Goal: Information Seeking & Learning: Learn about a topic

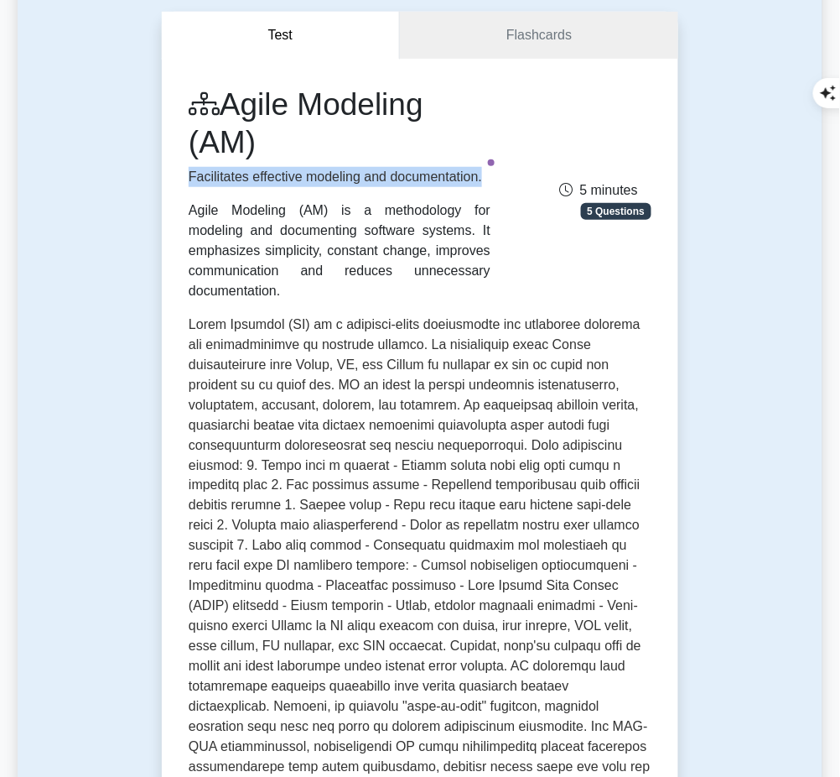
click at [380, 169] on p "Facilitates effective modeling and documentation." at bounding box center [340, 177] width 302 height 20
drag, startPoint x: 185, startPoint y: 169, endPoint x: 484, endPoint y: 180, distance: 299.6
click at [484, 180] on div "Agile Modeling (AM) Facilitates effective modeling and documentation. Agile Mod…" at bounding box center [340, 194] width 322 height 216
copy p "Facilitates effective modeling and documentation."
drag, startPoint x: 190, startPoint y: 207, endPoint x: 433, endPoint y: 269, distance: 251.0
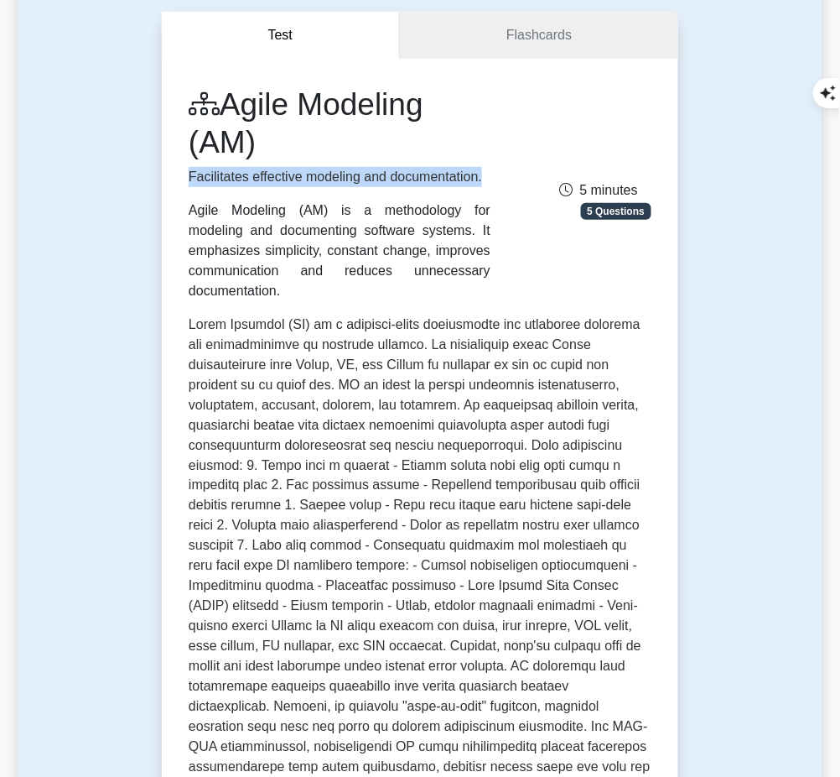
click at [433, 269] on div "Agile Modeling (AM) is a methodology for modeling and documenting software syst…" at bounding box center [340, 250] width 302 height 101
click at [325, 221] on div "Agile Modeling (AM) is a methodology for modeling and documenting software syst…" at bounding box center [340, 250] width 302 height 101
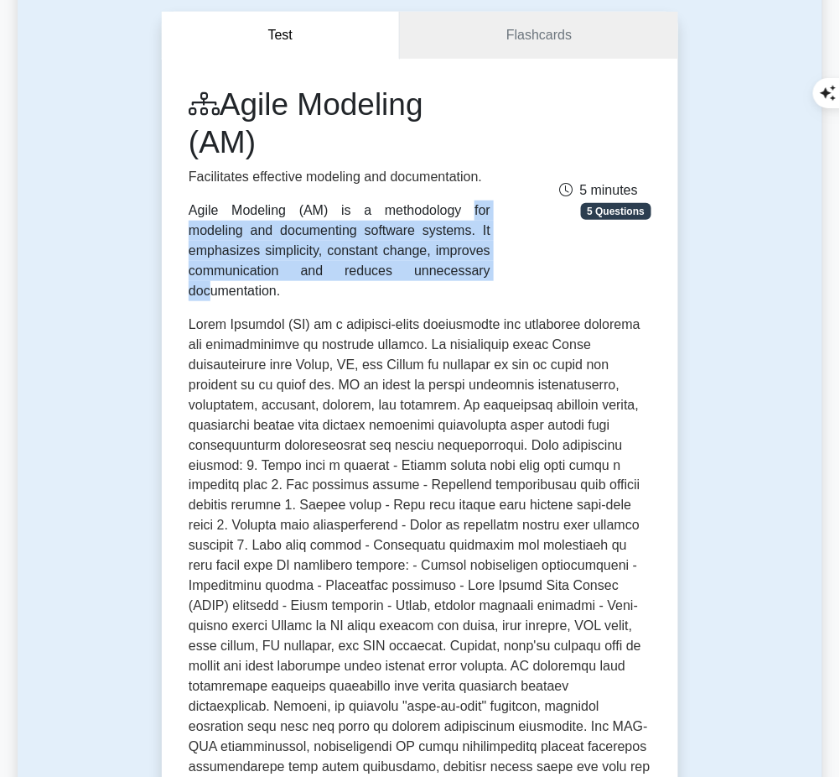
drag, startPoint x: 191, startPoint y: 203, endPoint x: 438, endPoint y: 254, distance: 251.8
click at [438, 254] on div "Agile Modeling (AM) is a methodology for modeling and documenting software syst…" at bounding box center [340, 250] width 302 height 101
click at [331, 250] on div "Agile Modeling (AM) is a methodology for modeling and documenting software syst…" at bounding box center [340, 250] width 302 height 101
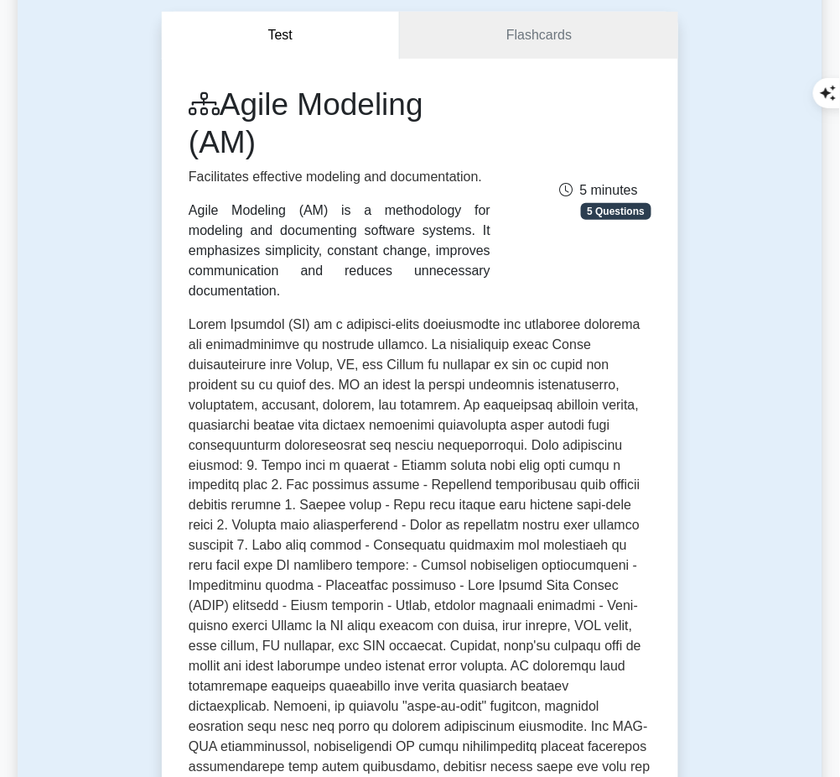
drag, startPoint x: 188, startPoint y: 203, endPoint x: 437, endPoint y: 274, distance: 259.1
click at [437, 274] on div "Agile Modeling (AM) Facilitates effective modeling and documentation. Agile Mod…" at bounding box center [340, 194] width 322 height 216
copy div "Agile Modeling (AM) is a methodology for modeling and documenting software syst…"
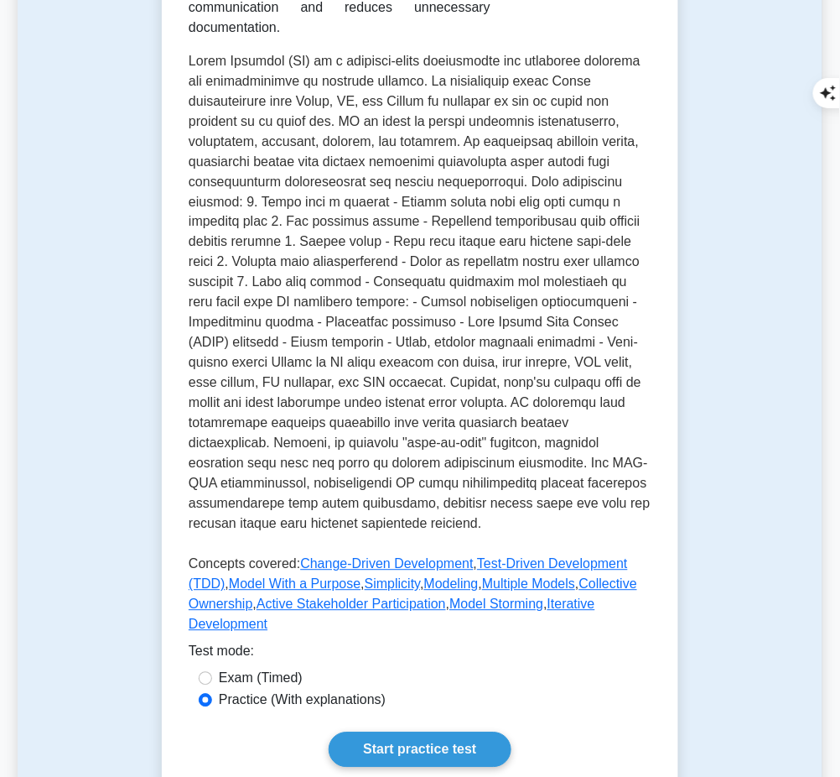
scroll to position [420, 0]
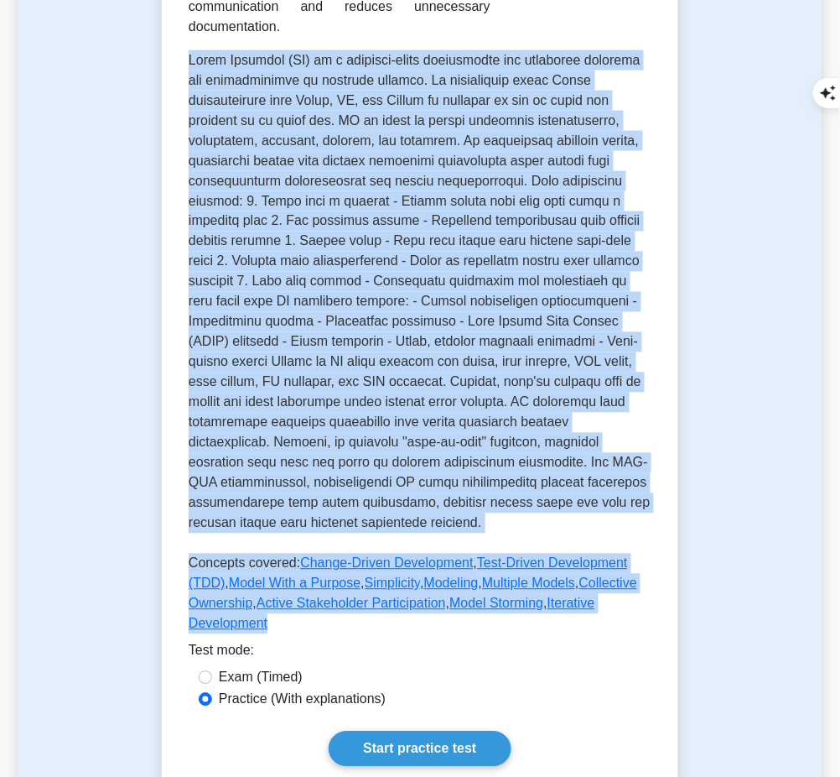
drag, startPoint x: 182, startPoint y: 31, endPoint x: 322, endPoint y: 604, distance: 589.7
click at [322, 604] on div "Agile Modeling (AM) Facilitates effective modeling and documentation. Agile Mod…" at bounding box center [420, 294] width 517 height 999
copy div "Agile Modeling (AM) is a practice-based methodology for effective modeling and …"
click at [392, 731] on link "Start practice test" at bounding box center [420, 748] width 182 height 35
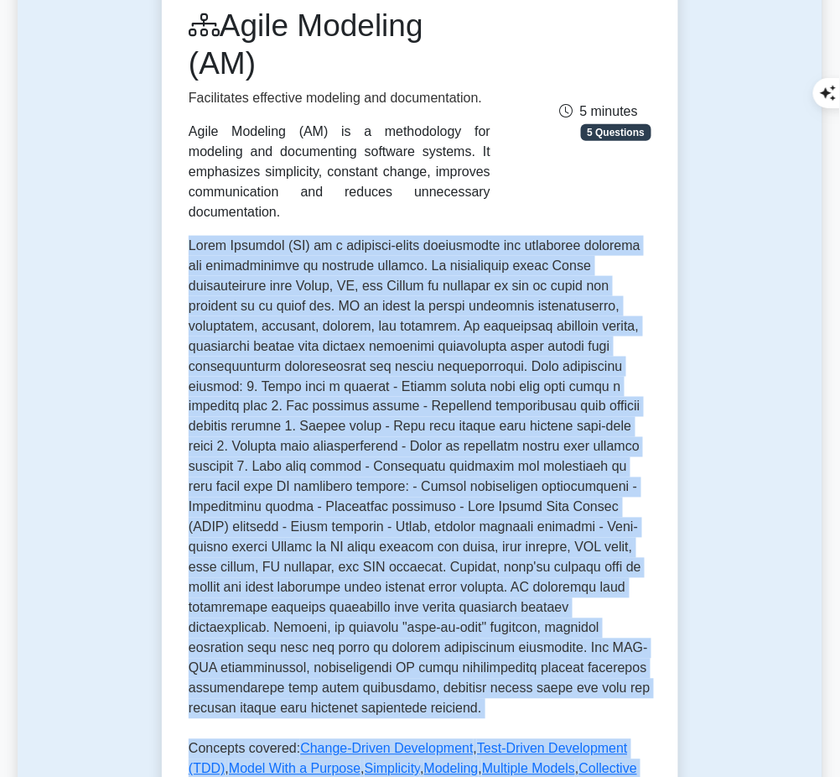
scroll to position [239, 0]
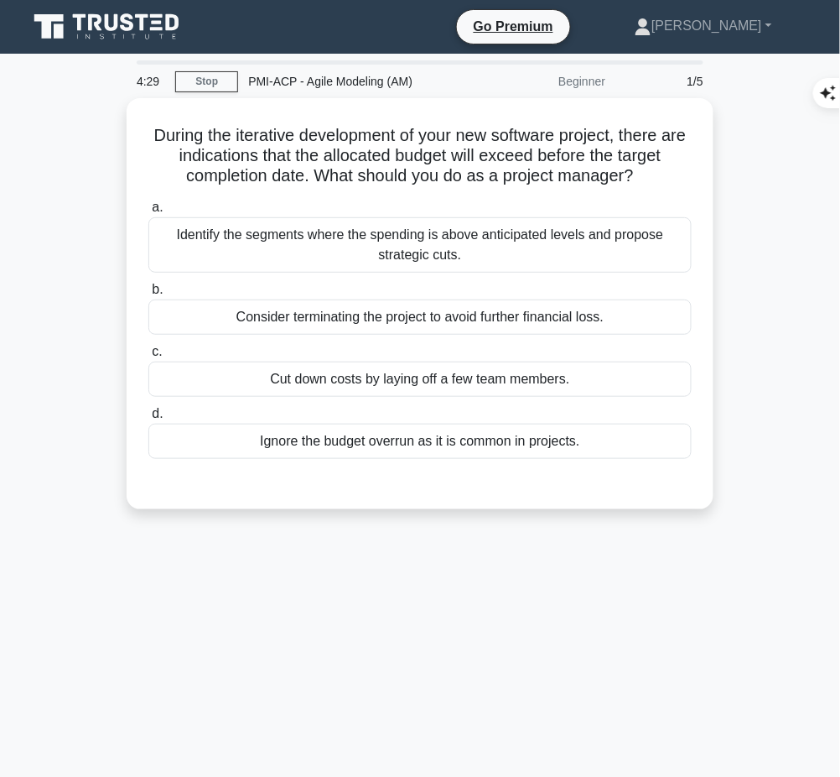
click at [605, 254] on div "Identify the segments where the spending is above anticipated levels and propos…" at bounding box center [419, 244] width 543 height 55
click at [148, 213] on input "a. Identify the segments where the spending is above anticipated levels and pro…" at bounding box center [148, 207] width 0 height 11
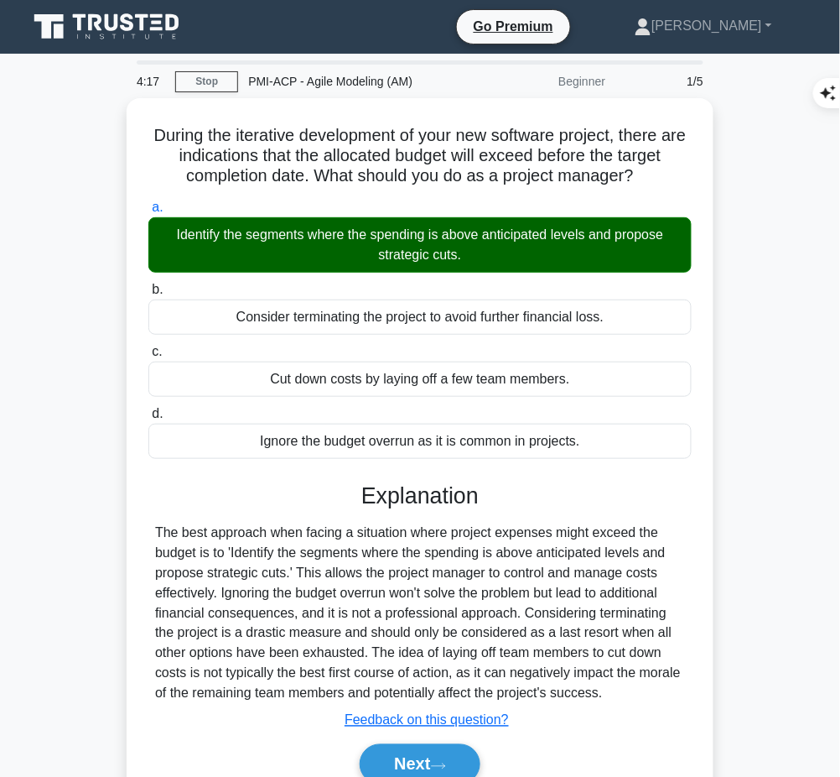
click at [393, 564] on div "The best approach when facing a situation where project expenses might exceed t…" at bounding box center [420, 612] width 530 height 181
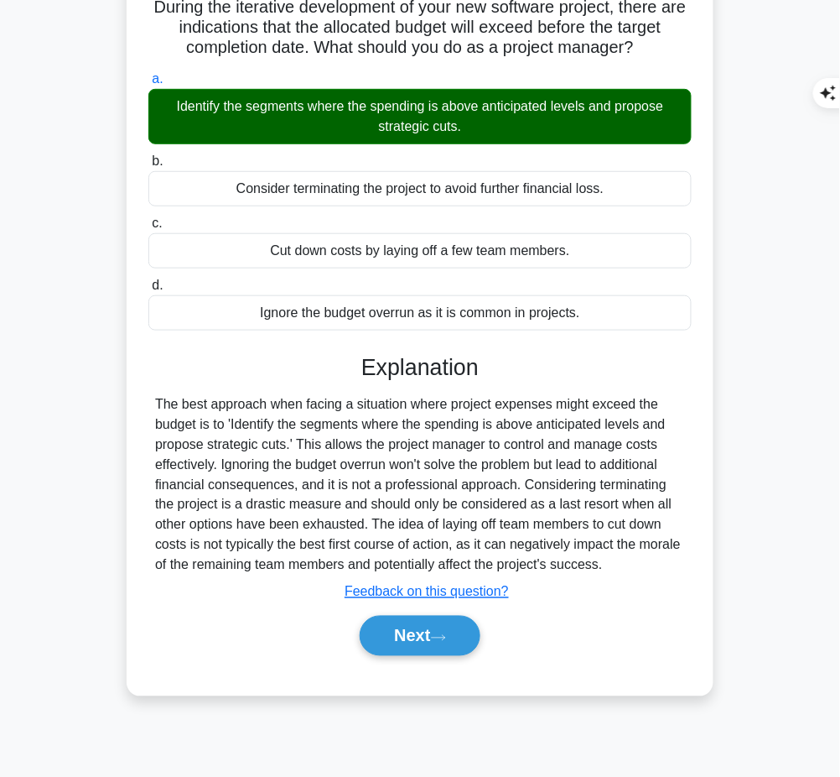
drag, startPoint x: 357, startPoint y: 354, endPoint x: 653, endPoint y: 564, distance: 362.8
click at [653, 564] on div "Explanation The best approach when facing a situation where project expenses mi…" at bounding box center [419, 508] width 543 height 309
copy div "Explanation The best approach when facing a situation where project expenses mi…"
click at [416, 628] on button "Next" at bounding box center [420, 636] width 120 height 40
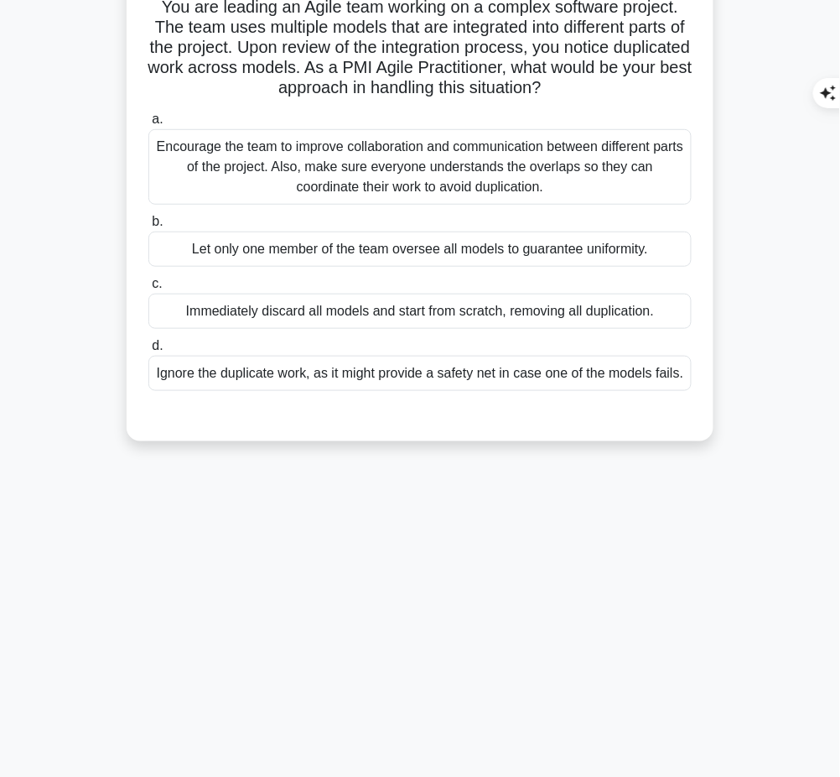
scroll to position [0, 0]
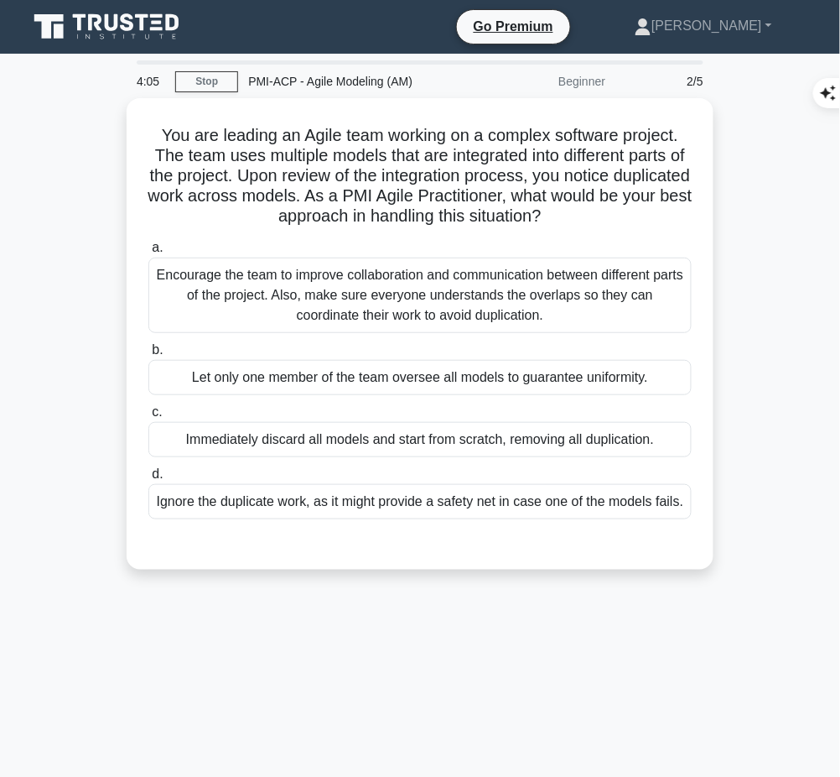
drag, startPoint x: 149, startPoint y: 122, endPoint x: 637, endPoint y: 218, distance: 496.7
click at [637, 218] on h5 "You are leading an Agile team working on a complex software project. The team u…" at bounding box center [420, 176] width 547 height 102
copy h5 "You are leading an Agile team working on a complex software project. The team u…"
click at [559, 296] on div "Encourage the team to improve collaboration and communication between different…" at bounding box center [419, 294] width 543 height 75
click at [148, 253] on input "a. Encourage the team to improve collaboration and communication between differ…" at bounding box center [148, 247] width 0 height 11
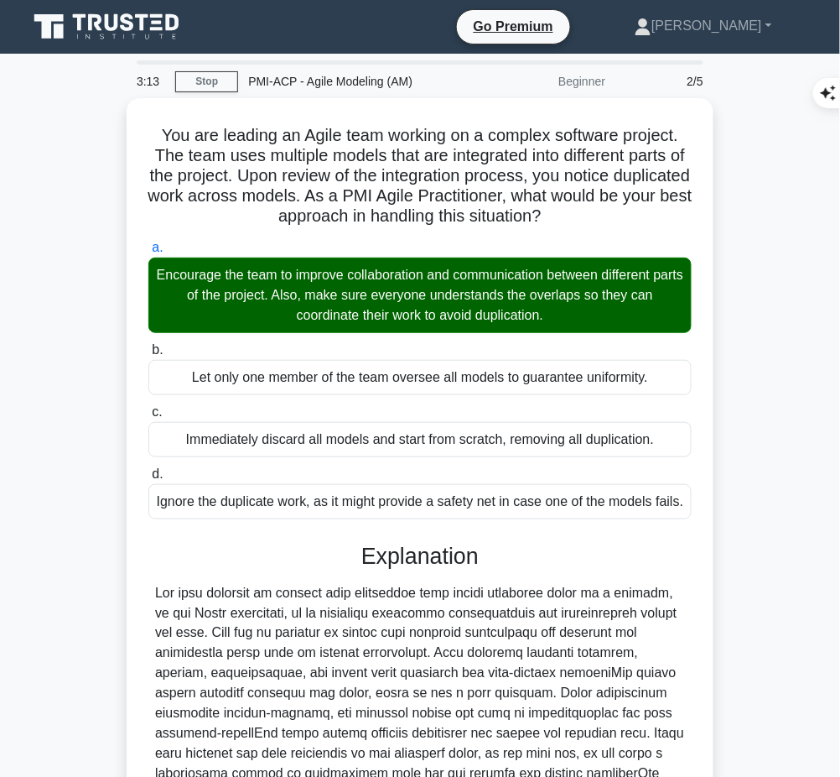
click at [333, 623] on div at bounding box center [420, 724] width 530 height 282
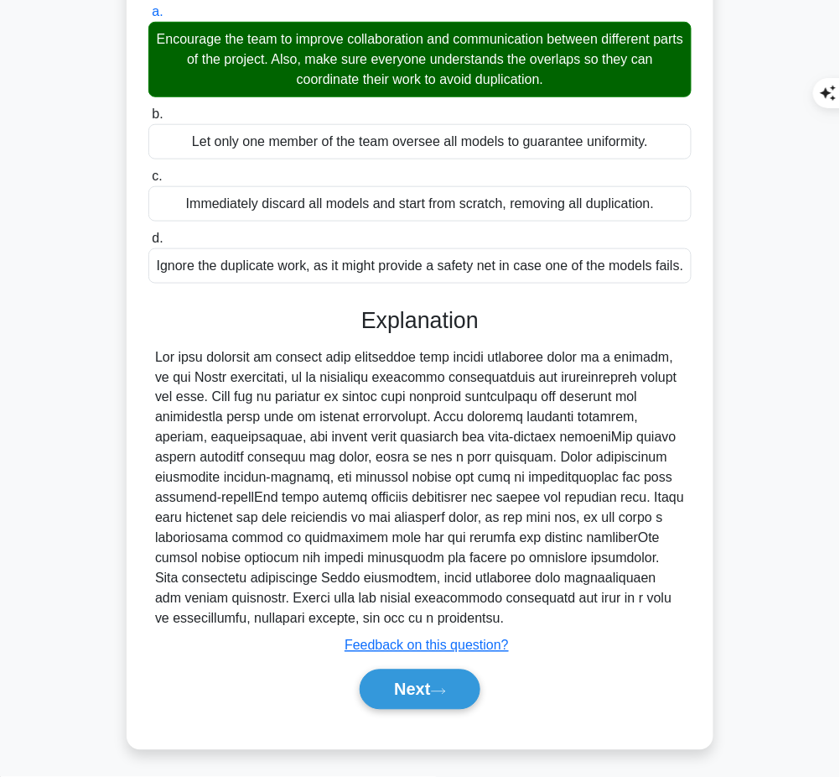
drag, startPoint x: 363, startPoint y: 315, endPoint x: 530, endPoint y: 611, distance: 339.1
click at [530, 611] on div "Explanation Submit feedback Feedback on this question? Next" at bounding box center [419, 511] width 543 height 409
copy div "Explanation The best approach to dealing with duplicated work across different …"
click at [420, 710] on div "Next" at bounding box center [419, 690] width 543 height 54
click at [408, 692] on button "Next" at bounding box center [420, 689] width 120 height 40
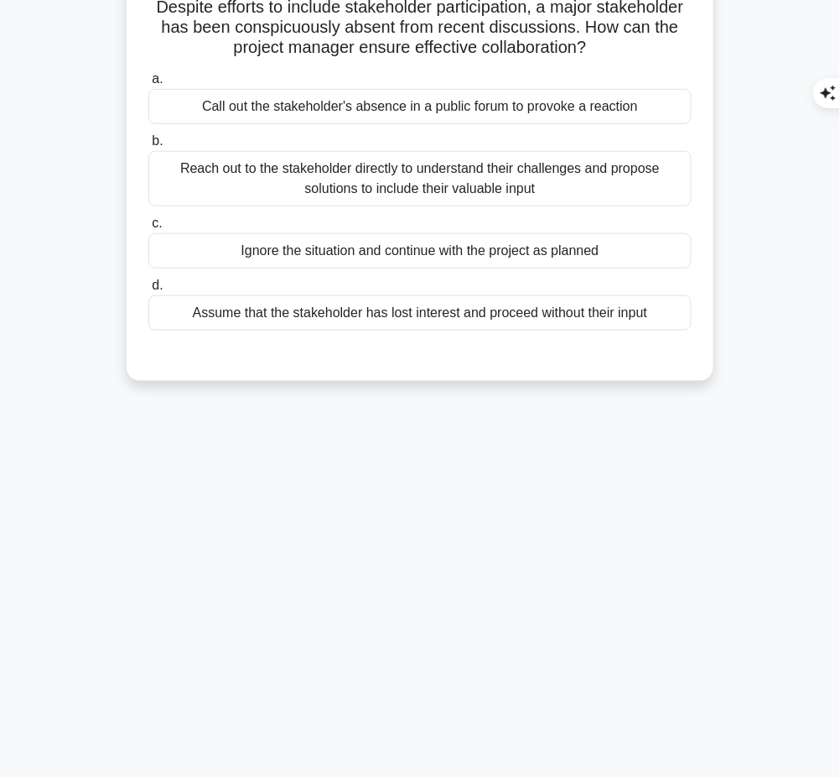
scroll to position [0, 0]
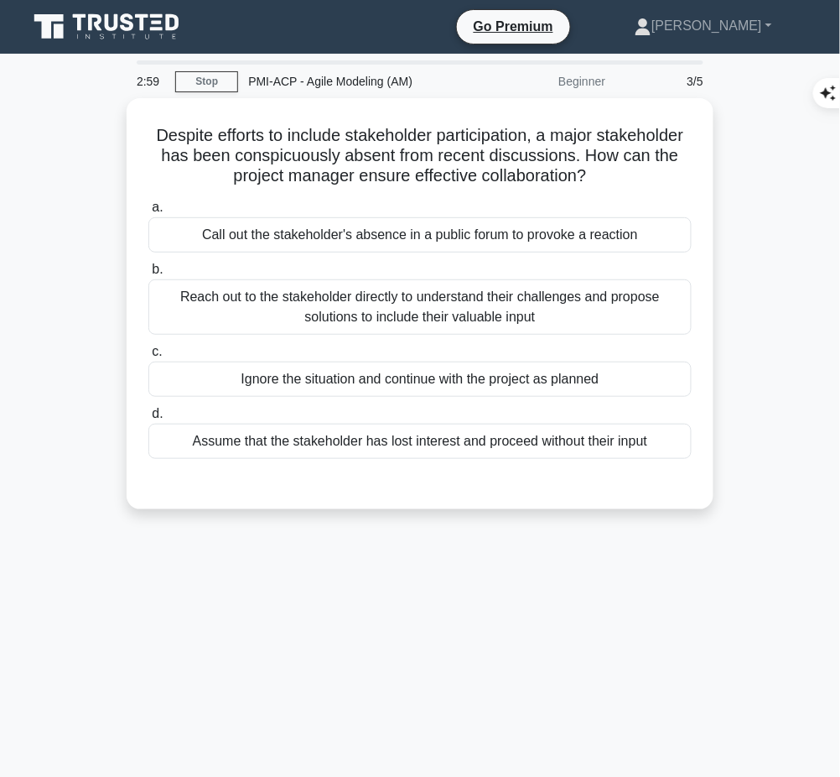
drag, startPoint x: 191, startPoint y: 124, endPoint x: 654, endPoint y: 179, distance: 466.2
click at [654, 179] on h5 "Despite efforts to include stakeholder participation, a major stakeholder has b…" at bounding box center [420, 156] width 547 height 62
copy h5 "Despite efforts to include stakeholder participation, a major stakeholder has b…"
click at [476, 154] on h5 "Despite efforts to include stakeholder participation, a major stakeholder has b…" at bounding box center [420, 156] width 547 height 62
click at [413, 290] on div "Reach out to the stakeholder directly to understand their challenges and propos…" at bounding box center [419, 306] width 543 height 55
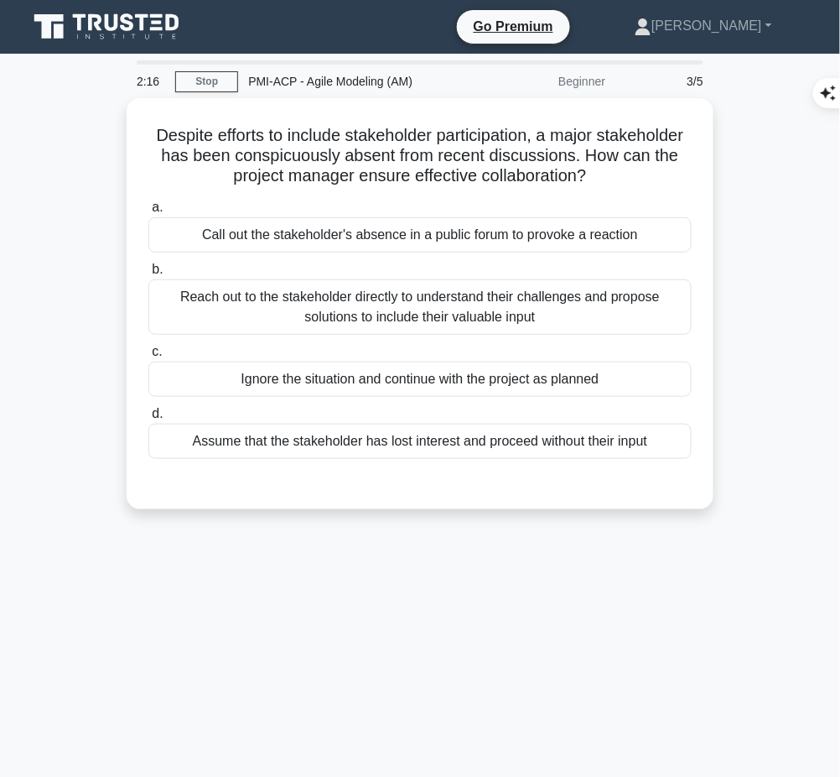
click at [148, 275] on input "b. Reach out to the stakeholder directly to understand their challenges and pro…" at bounding box center [148, 269] width 0 height 11
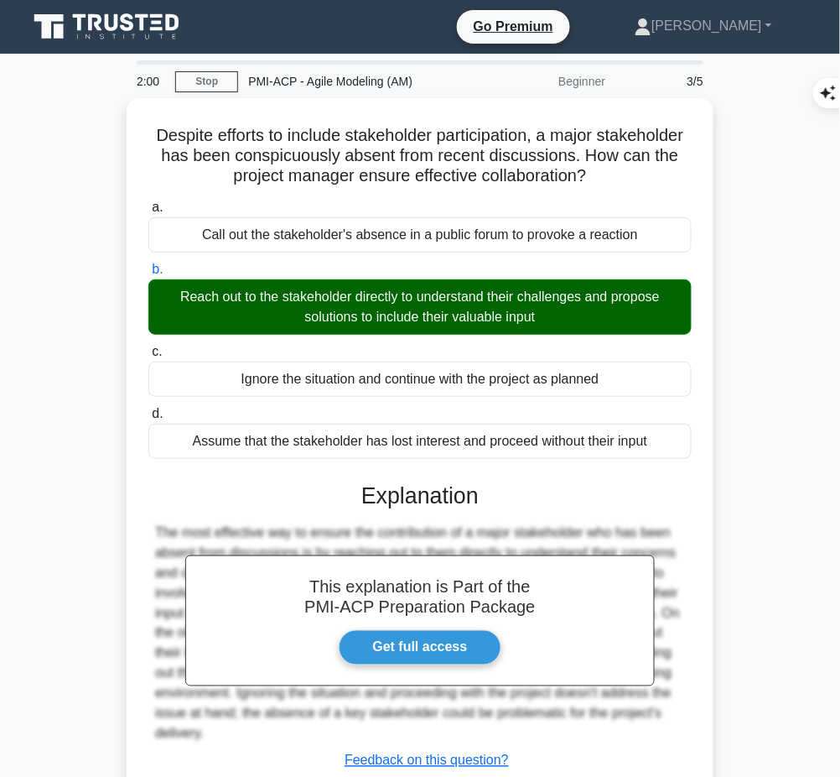
click at [391, 491] on h3 "Explanation" at bounding box center [420, 495] width 523 height 27
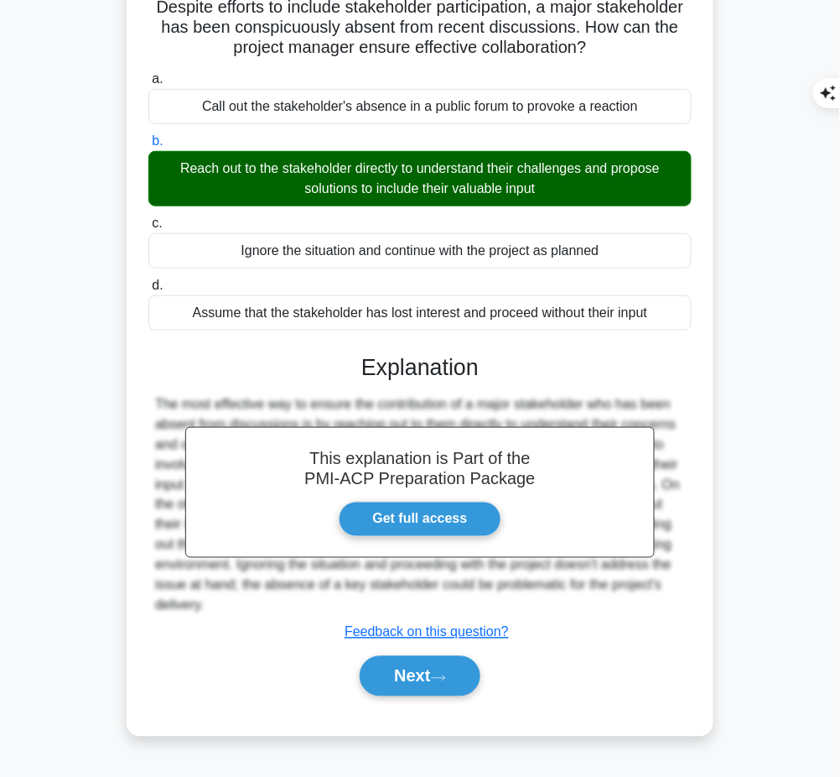
drag, startPoint x: 361, startPoint y: 359, endPoint x: 260, endPoint y: 606, distance: 266.3
click at [260, 606] on div "This explanation is Part of the PMI-ACP Preparation Package Get full access Exp…" at bounding box center [419, 518] width 543 height 369
copy div "Explanation The most effective way to ensure the contribution of a major stakeh…"
click at [416, 676] on button "Next" at bounding box center [420, 676] width 120 height 40
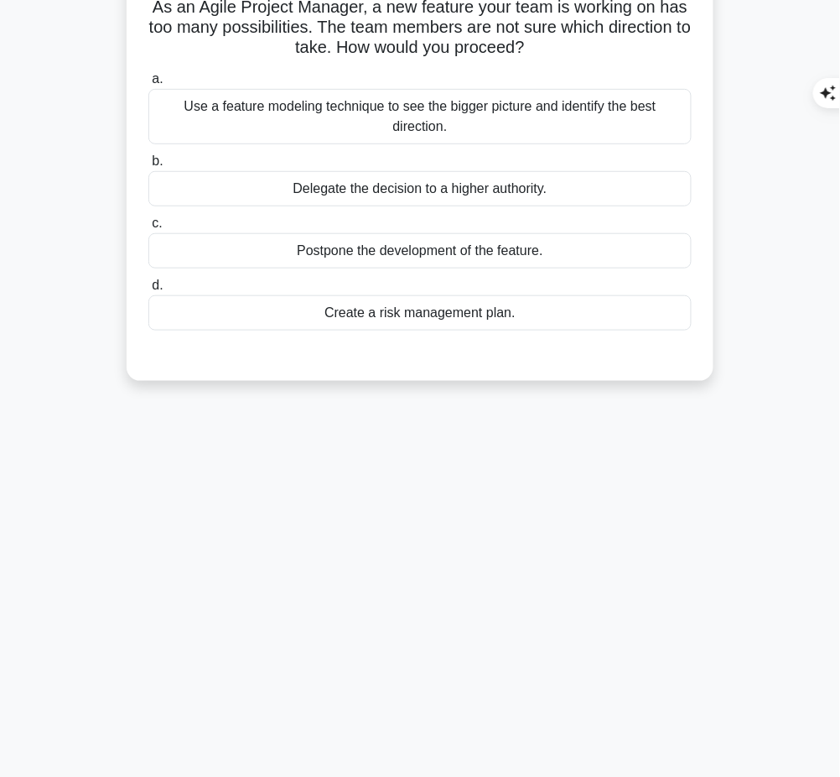
scroll to position [0, 0]
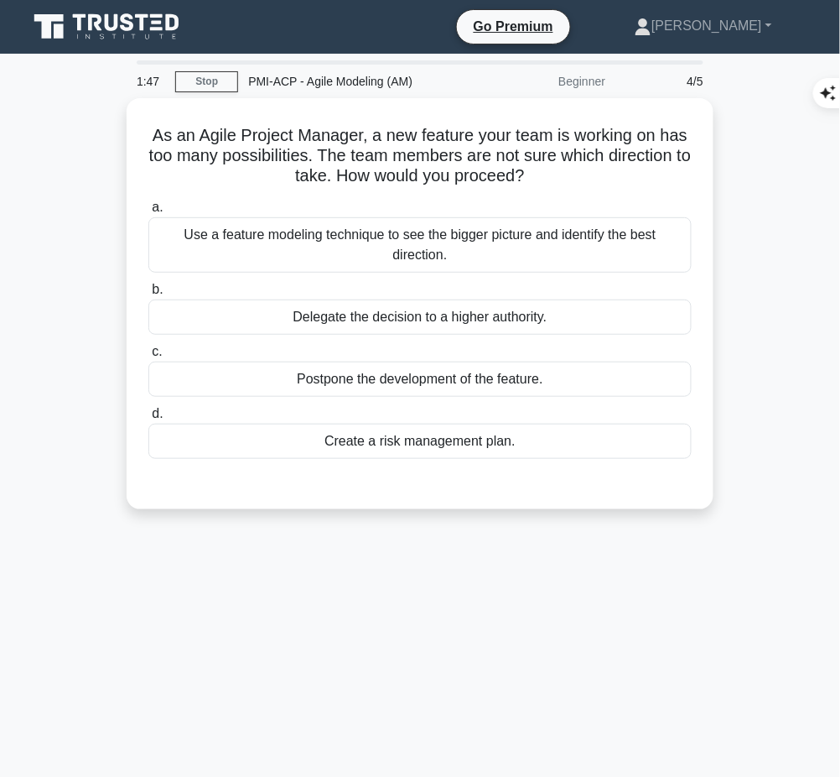
drag, startPoint x: 149, startPoint y: 128, endPoint x: 558, endPoint y: 173, distance: 410.8
click at [558, 173] on h5 "As an Agile Project Manager, a new feature your team is working on has too many…" at bounding box center [420, 156] width 547 height 62
copy h5 "As an Agile Project Manager, a new feature your team is working on has too many…"
click at [600, 243] on div "Use a feature modeling technique to see the bigger picture and identify the bes…" at bounding box center [419, 244] width 543 height 55
click at [148, 213] on input "a. Use a feature modeling technique to see the bigger picture and identify the …" at bounding box center [148, 207] width 0 height 11
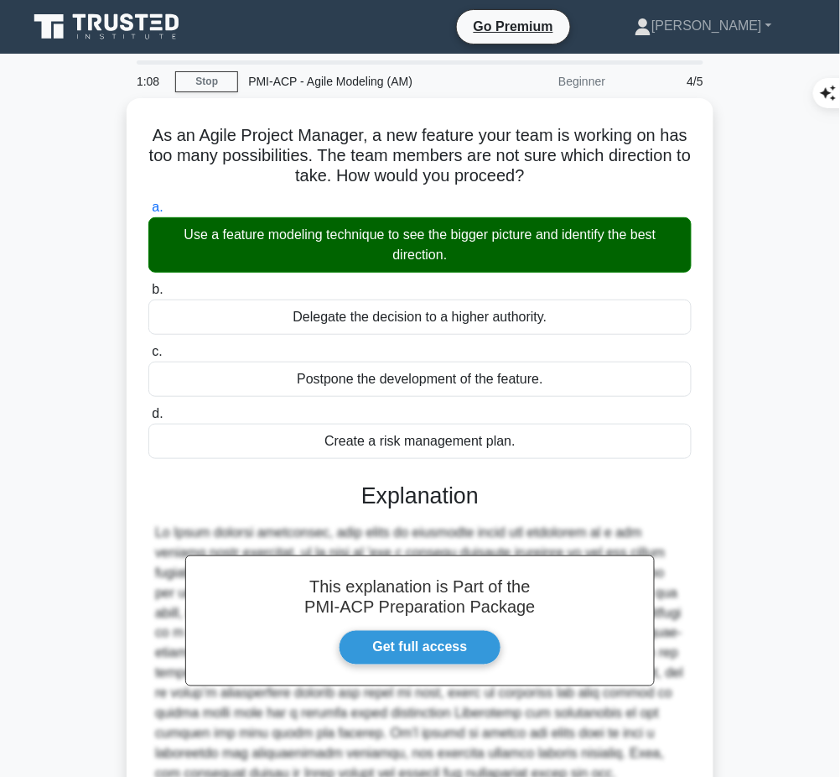
click at [376, 484] on h3 "Explanation" at bounding box center [420, 495] width 523 height 27
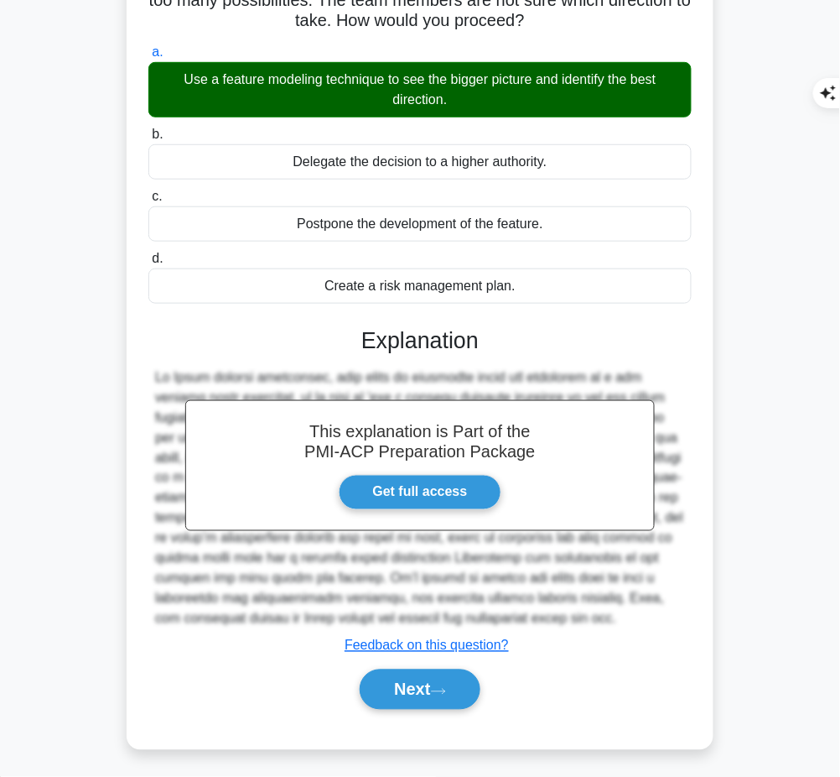
drag, startPoint x: 360, startPoint y: 331, endPoint x: 651, endPoint y: 621, distance: 411.0
click at [651, 621] on div "This explanation is Part of the PMI-ACP Preparation Package Get full access Exp…" at bounding box center [419, 511] width 543 height 409
copy div "Explanation In Agile project management, when there is ambiguity about the dire…"
click at [439, 687] on icon at bounding box center [438, 691] width 15 height 9
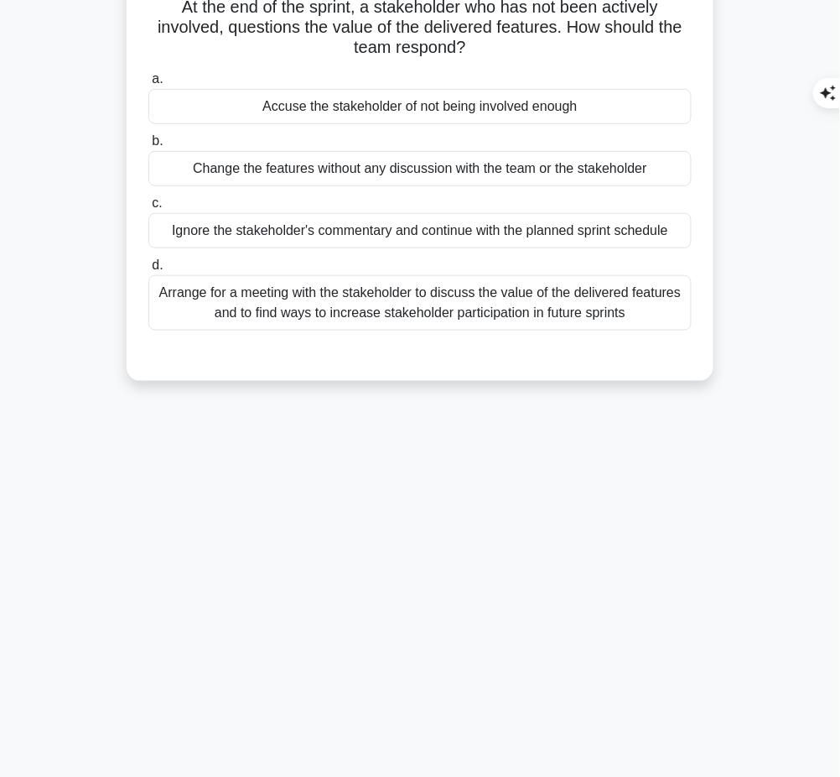
scroll to position [0, 0]
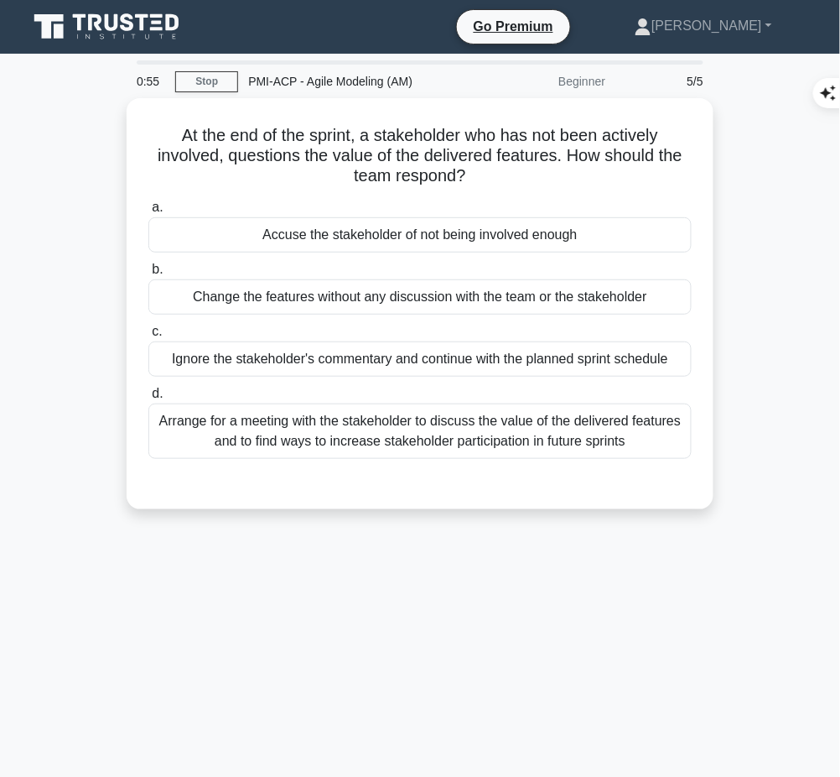
drag, startPoint x: 167, startPoint y: 127, endPoint x: 495, endPoint y: 174, distance: 331.4
click at [495, 174] on h5 "At the end of the sprint, a stakeholder who has not been actively involved, que…" at bounding box center [420, 156] width 547 height 62
copy h5 "At the end of the sprint, a stakeholder who has not been actively involved, que…"
click at [390, 424] on div "Arrange for a meeting with the stakeholder to discuss the value of the delivere…" at bounding box center [419, 430] width 543 height 55
click at [148, 399] on input "d. Arrange for a meeting with the stakeholder to discuss the value of the deliv…" at bounding box center [148, 393] width 0 height 11
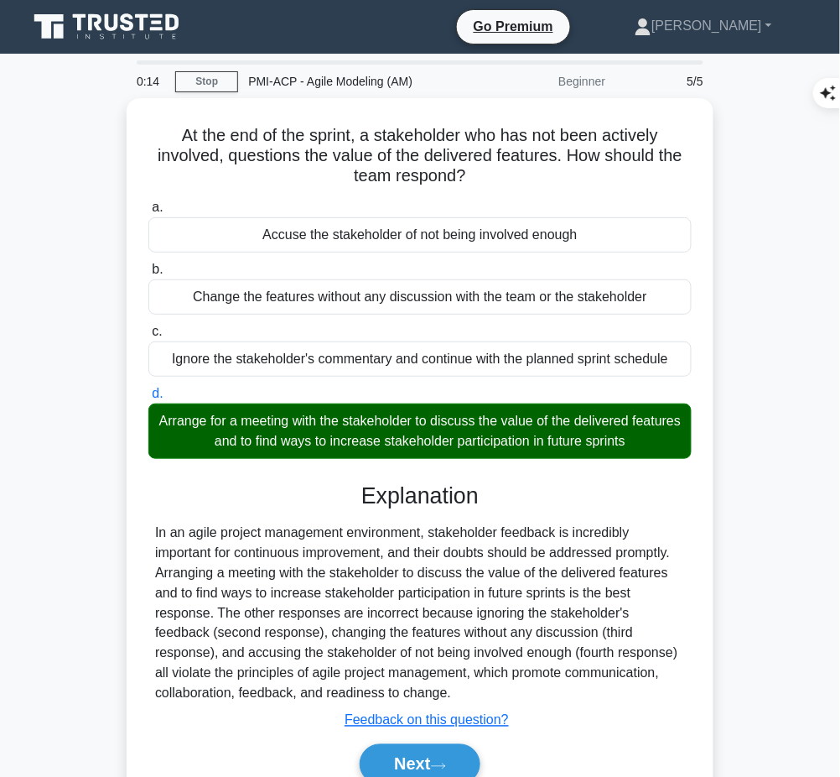
click at [396, 576] on div "In an agile project management environment, stakeholder feedback is incredibly …" at bounding box center [420, 612] width 530 height 181
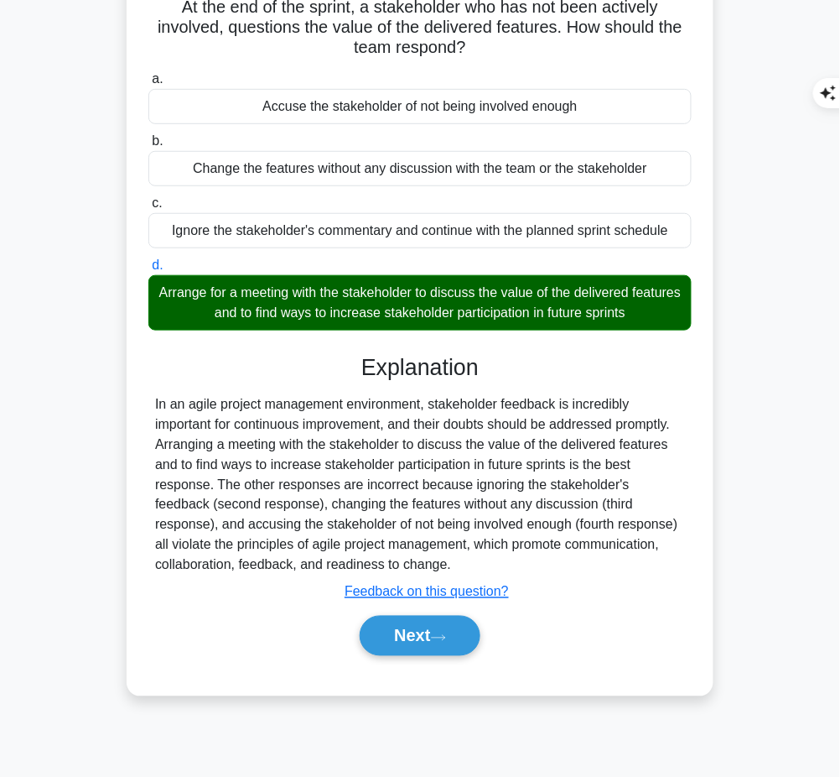
scroll to position [127, 0]
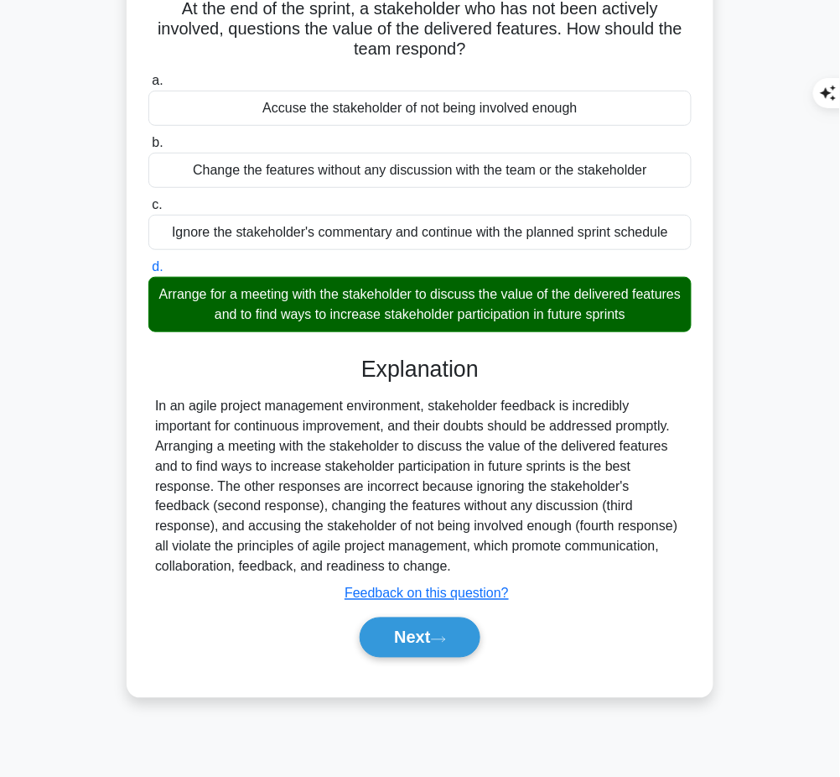
drag, startPoint x: 358, startPoint y: 367, endPoint x: 401, endPoint y: 562, distance: 199.2
click at [401, 562] on div "Explanation In an agile project management environment, stakeholder feedback is…" at bounding box center [419, 510] width 543 height 309
copy div "Explanation In an agile project management environment, stakeholder feedback is…"
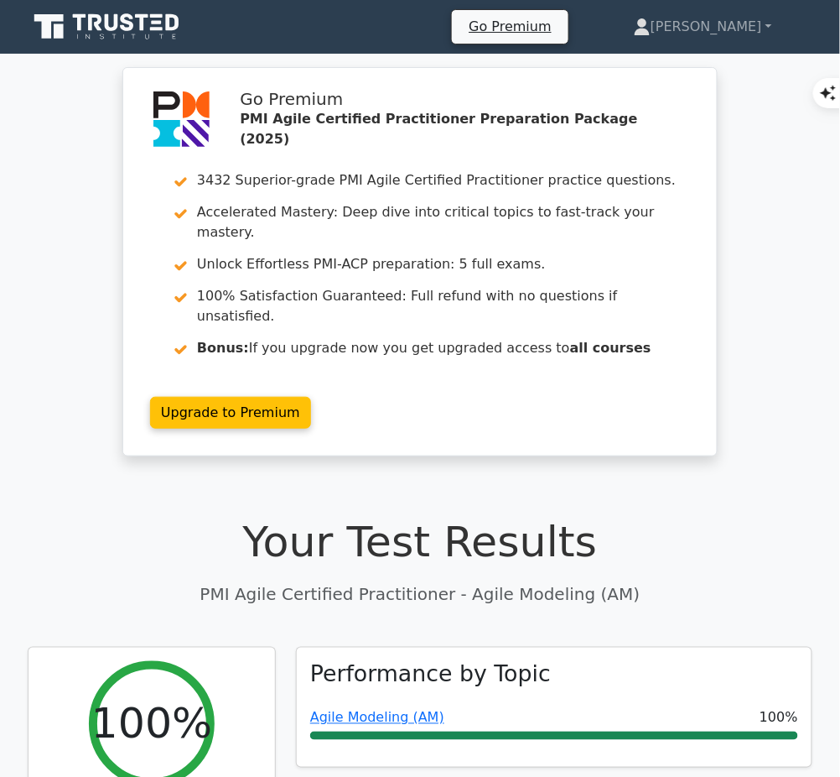
click at [353, 710] on link "Agile Modeling (AM)" at bounding box center [377, 718] width 134 height 16
